Goal: Task Accomplishment & Management: Use online tool/utility

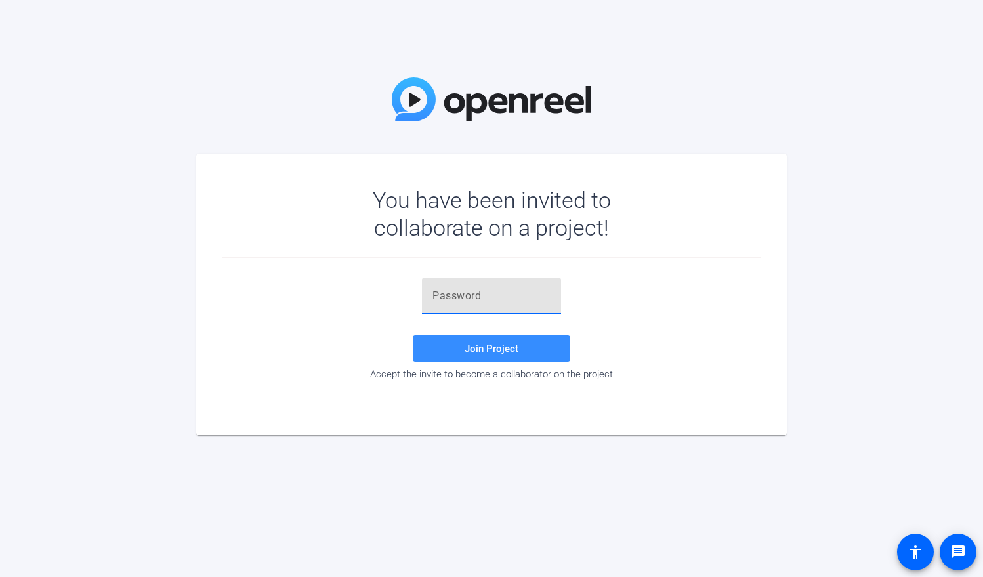
click at [484, 302] on input "text" at bounding box center [491, 296] width 118 height 16
paste input "ZL+w@Z"
type input "ZL+w@Z"
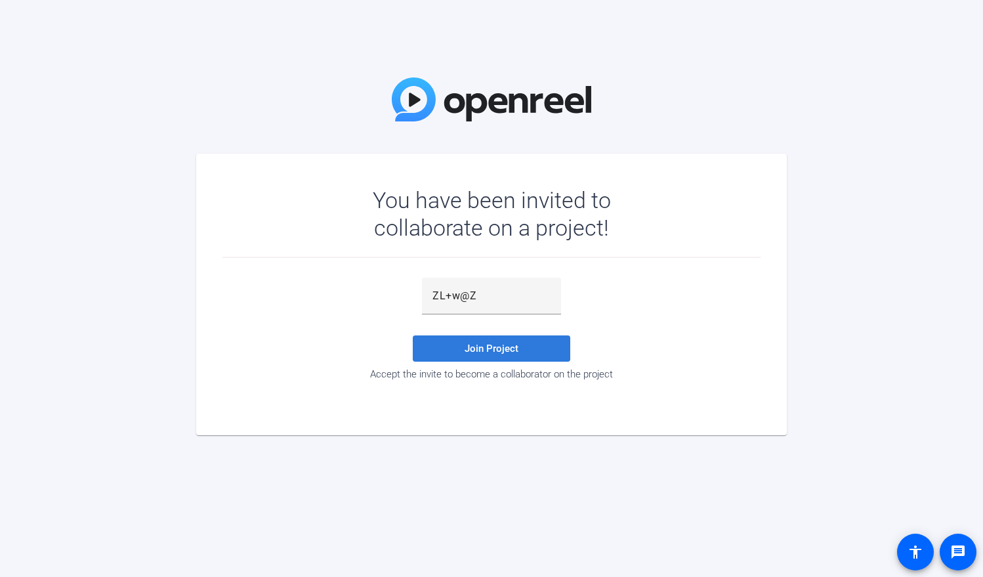
click at [468, 348] on span "Join Project" at bounding box center [491, 348] width 54 height 12
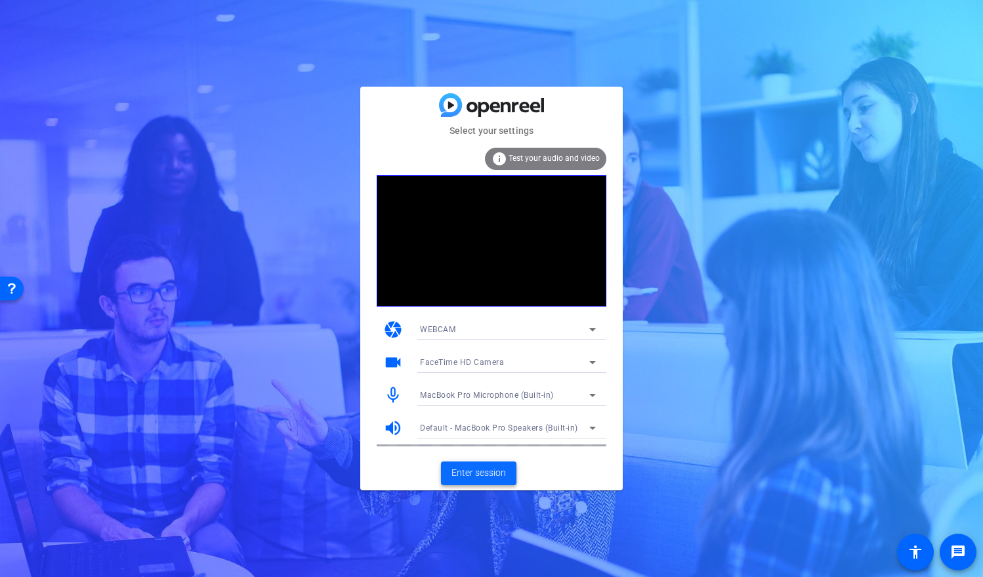
click at [491, 475] on span "Enter session" at bounding box center [478, 473] width 54 height 14
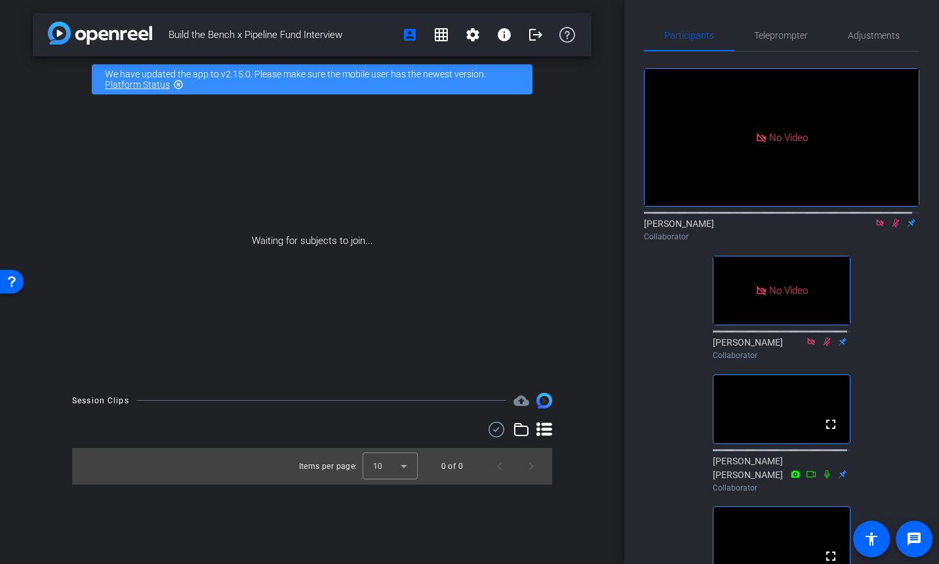
click at [893, 228] on icon at bounding box center [896, 223] width 7 height 9
click at [894, 228] on icon at bounding box center [896, 223] width 5 height 9
click at [891, 228] on icon at bounding box center [896, 222] width 10 height 9
click at [894, 228] on icon at bounding box center [896, 223] width 5 height 9
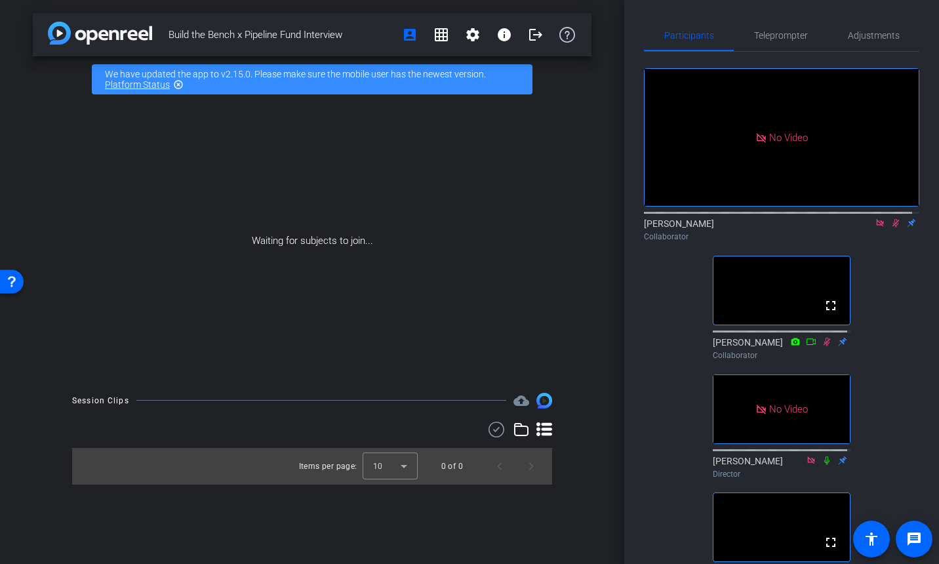
click at [893, 228] on icon at bounding box center [896, 223] width 7 height 9
click at [894, 228] on icon at bounding box center [896, 223] width 5 height 9
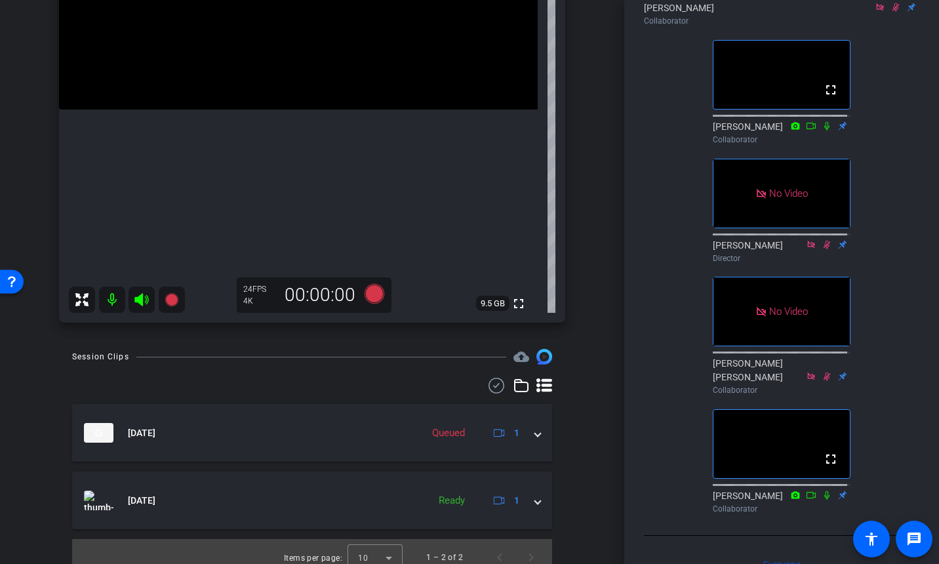
scroll to position [280, 0]
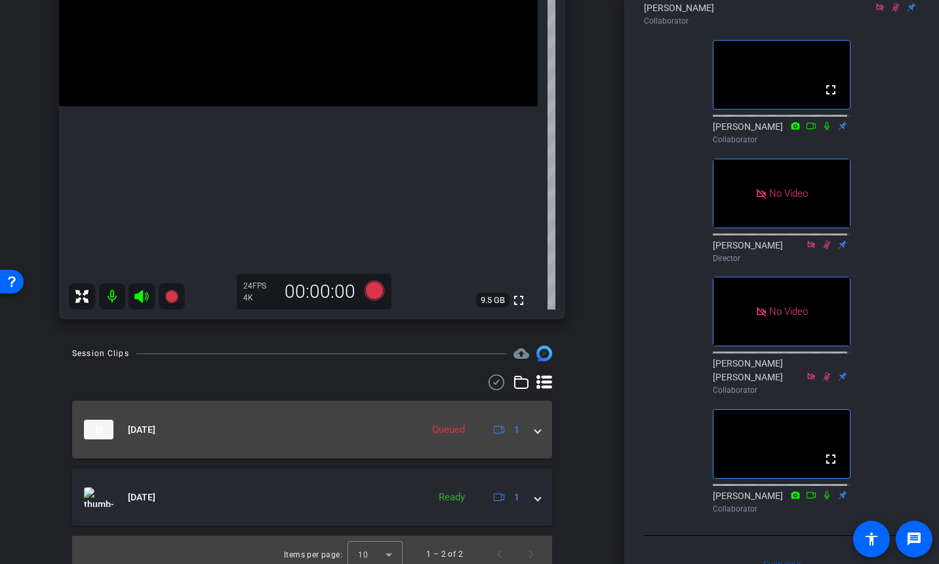
click at [535, 432] on span at bounding box center [537, 430] width 5 height 14
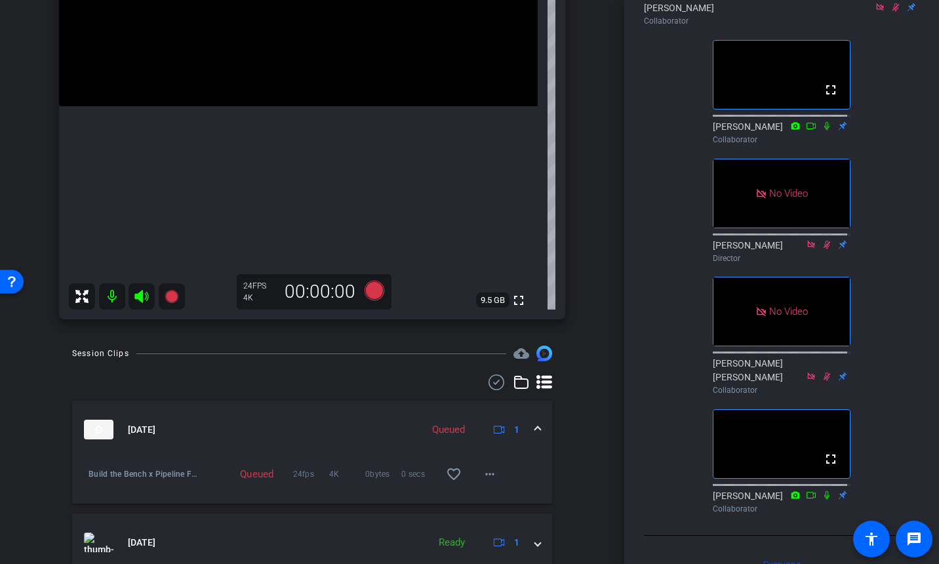
click at [535, 429] on span at bounding box center [537, 430] width 5 height 14
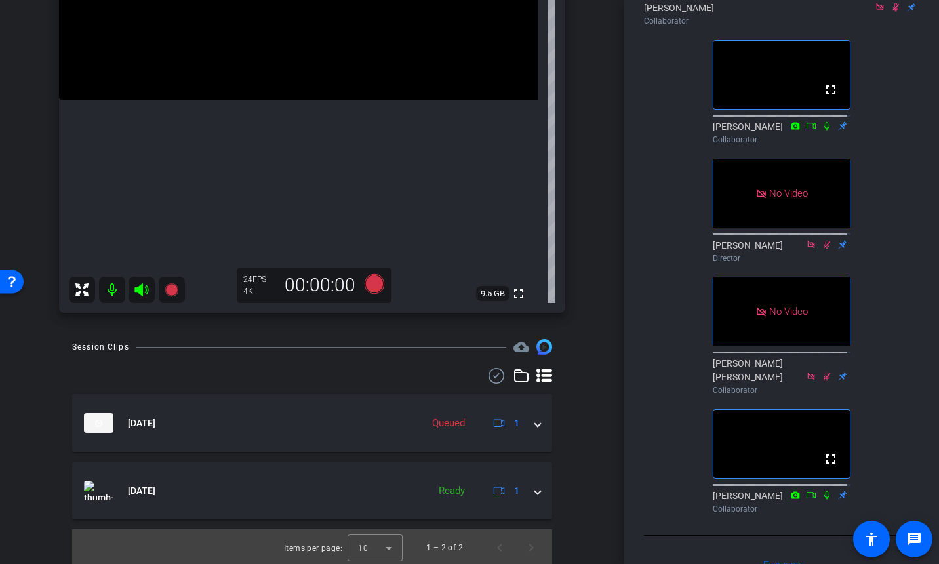
scroll to position [289, 0]
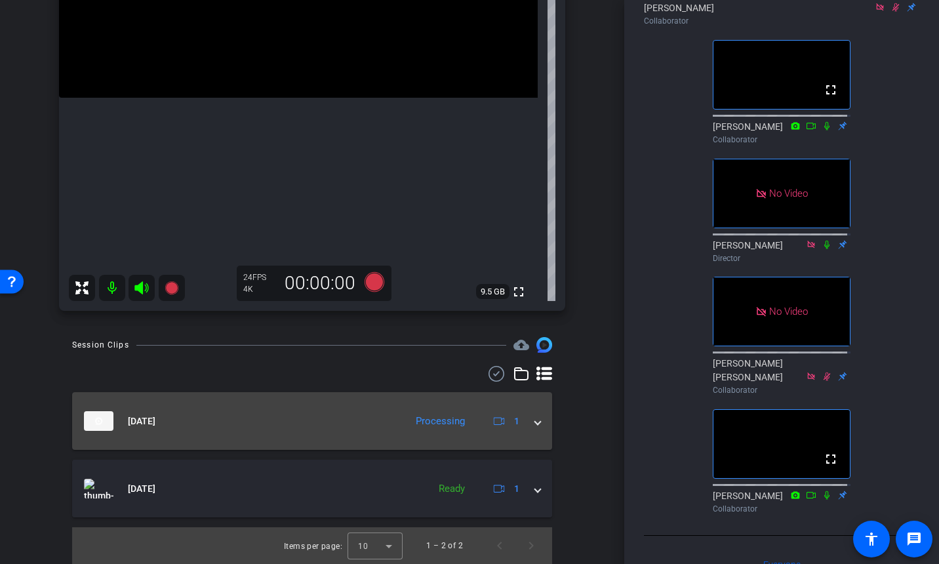
click at [535, 426] on span at bounding box center [537, 422] width 5 height 14
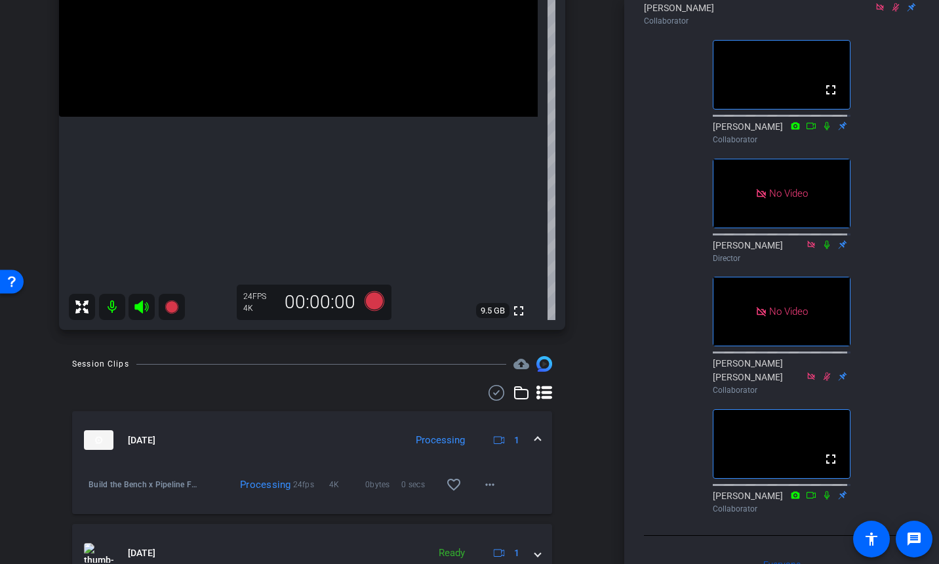
scroll to position [219, 0]
